Goal: Task Accomplishment & Management: Use online tool/utility

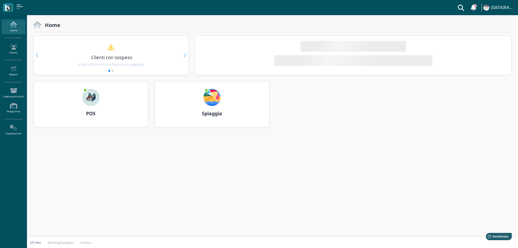
click at [211, 100] on img at bounding box center [211, 97] width 17 height 17
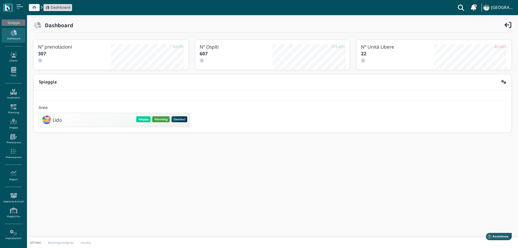
click at [157, 117] on button "Planning" at bounding box center [161, 119] width 18 height 6
